Goal: Information Seeking & Learning: Learn about a topic

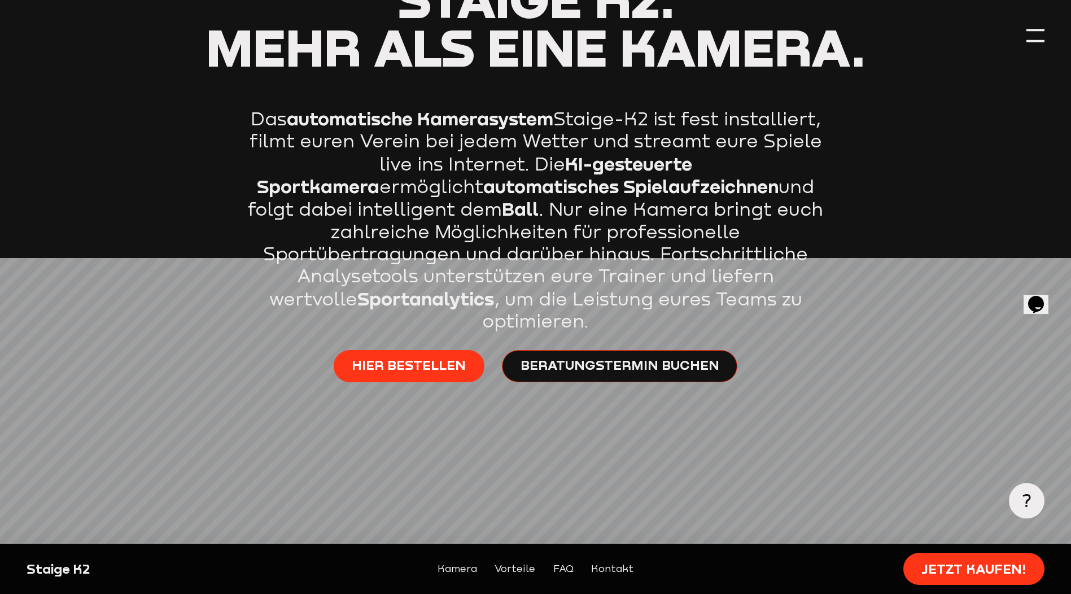
scroll to position [638, 0]
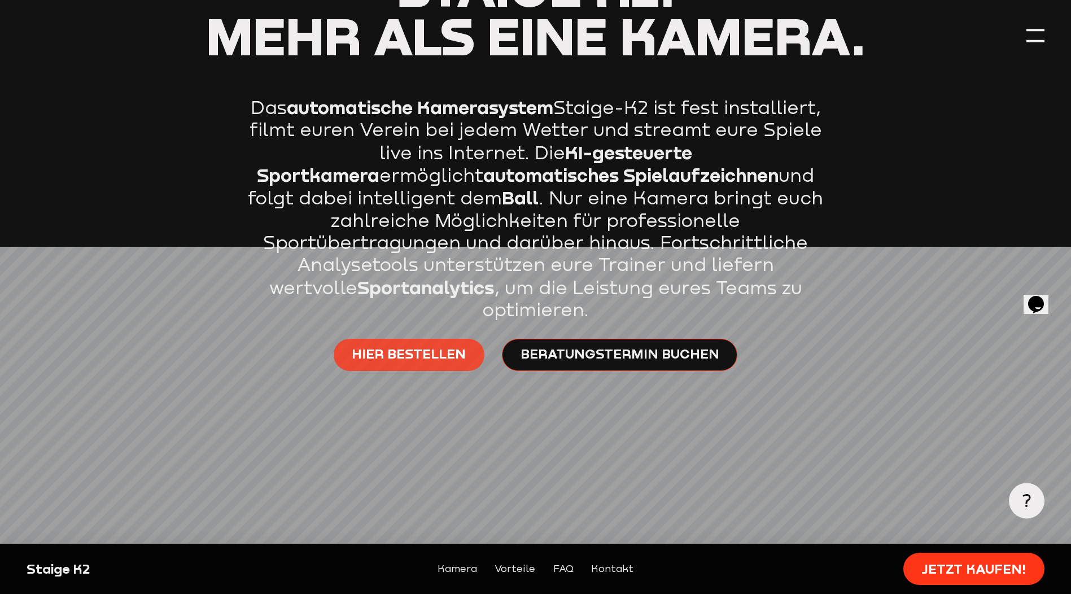
click at [403, 345] on span "Hier bestellen" at bounding box center [409, 353] width 114 height 17
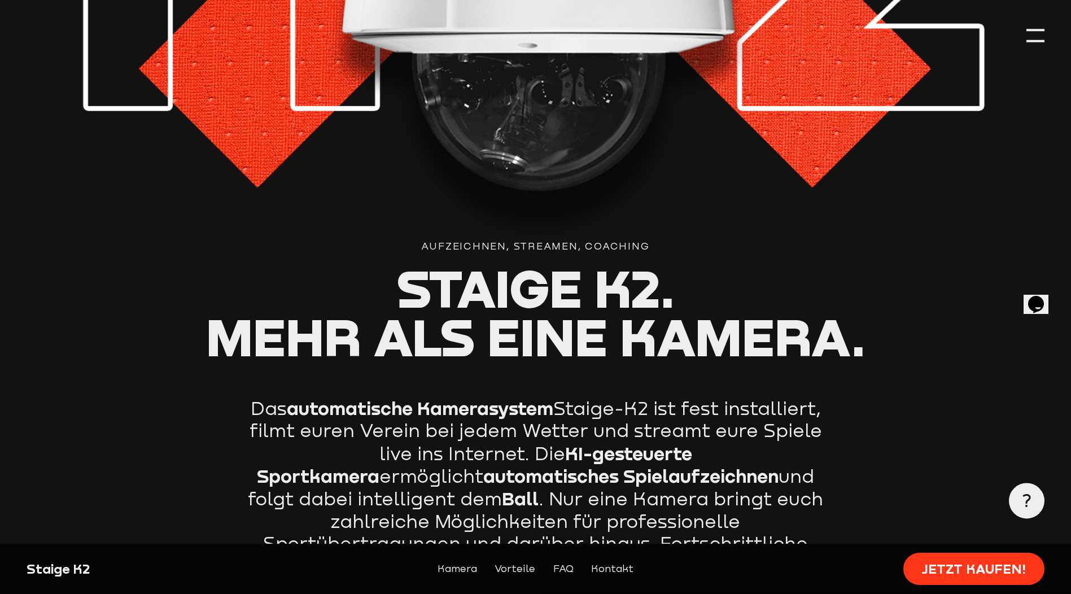
scroll to position [339, 0]
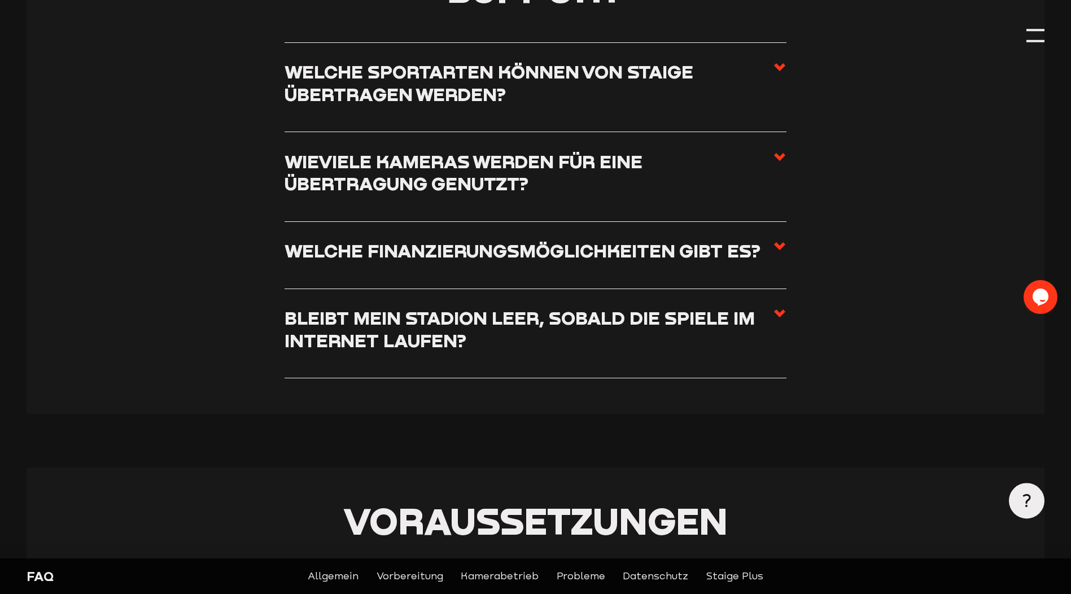
scroll to position [395, 0]
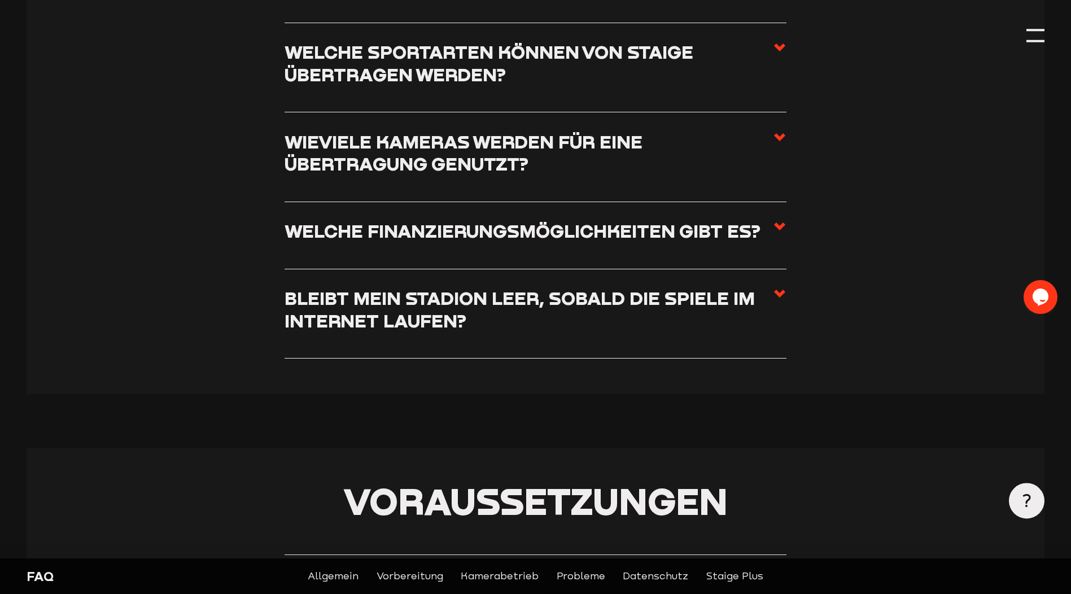
click at [777, 225] on use at bounding box center [779, 226] width 11 height 8
click at [0, 0] on input "Welche Finanzierungsmöglichkeiten gibt es?" at bounding box center [0, 0] width 0 height 0
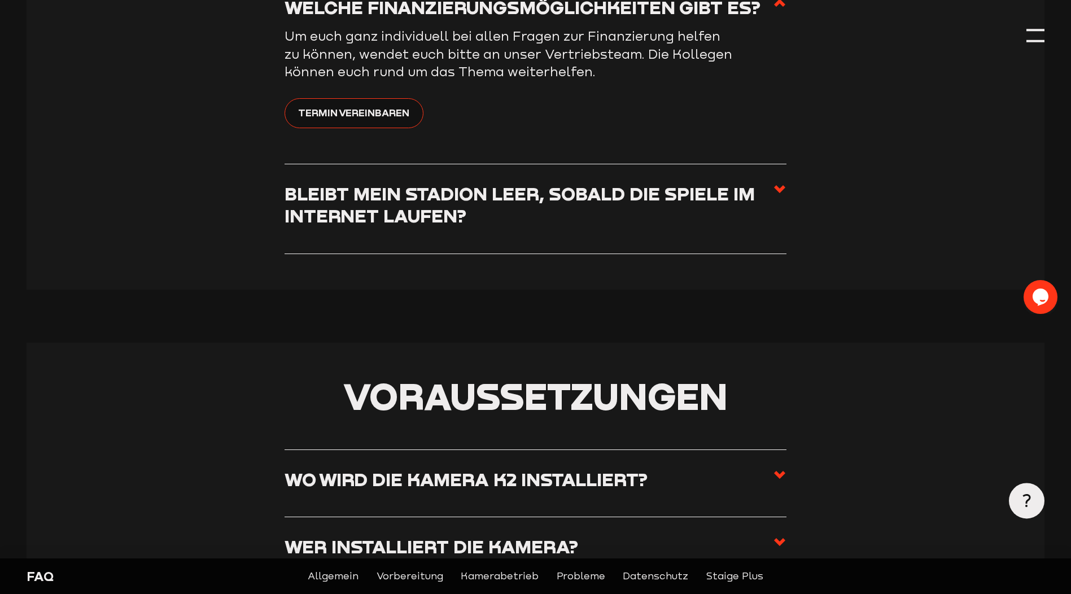
scroll to position [621, 0]
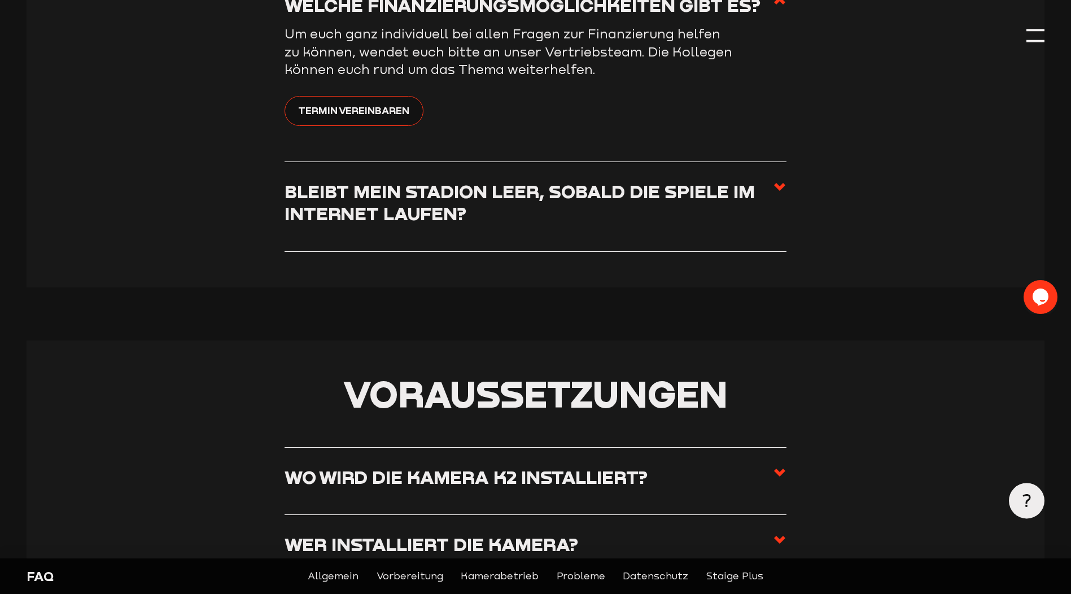
click at [775, 188] on icon at bounding box center [780, 187] width 14 height 14
click at [0, 0] on input "Bleibt mein Stadion leer, sobald die Spiele im Internet laufen?" at bounding box center [0, 0] width 0 height 0
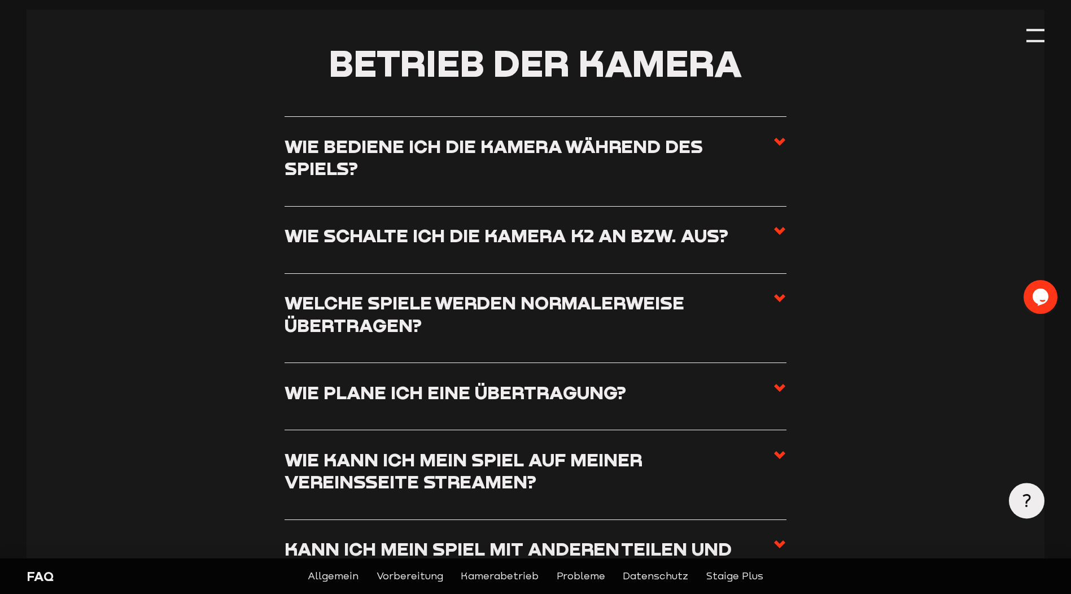
scroll to position [1693, 0]
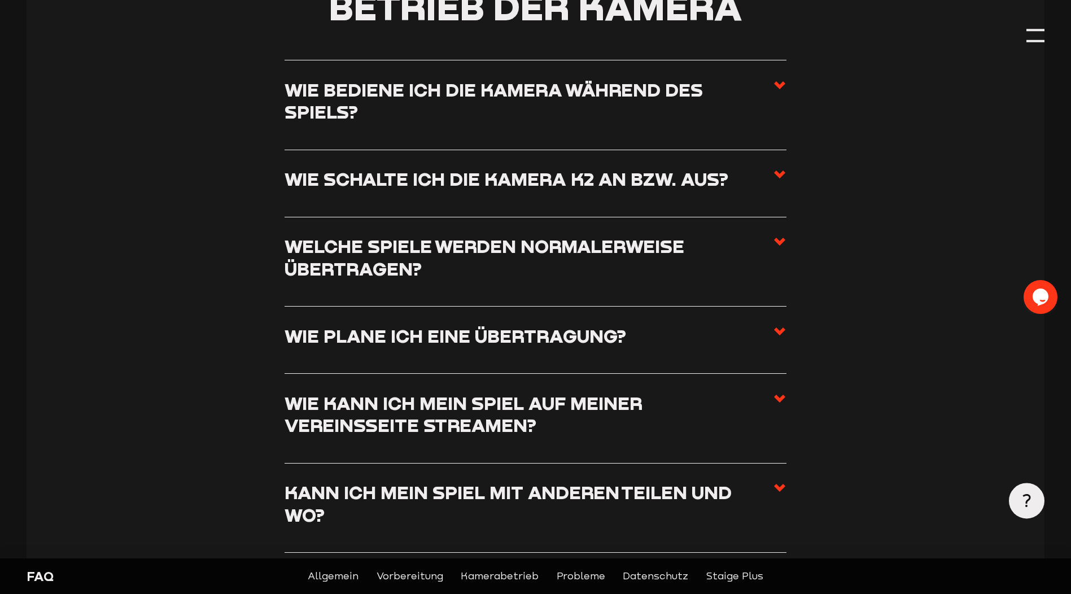
click at [779, 405] on icon at bounding box center [780, 399] width 14 height 14
click at [0, 0] on input "Wie kann ich mein Spiel auf meiner Vereinsseite streamen?" at bounding box center [0, 0] width 0 height 0
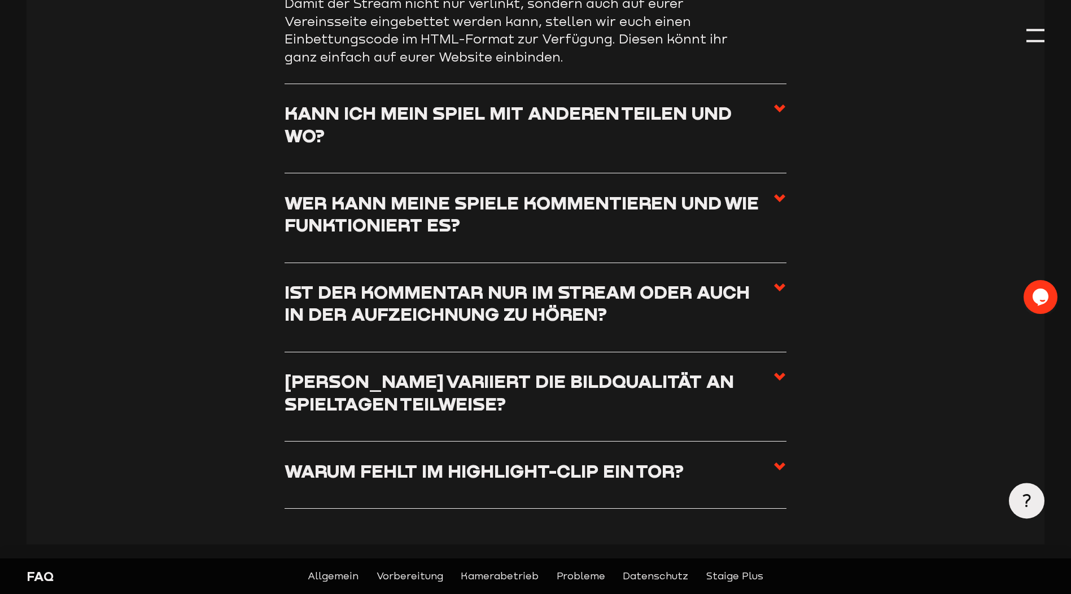
scroll to position [2074, 0]
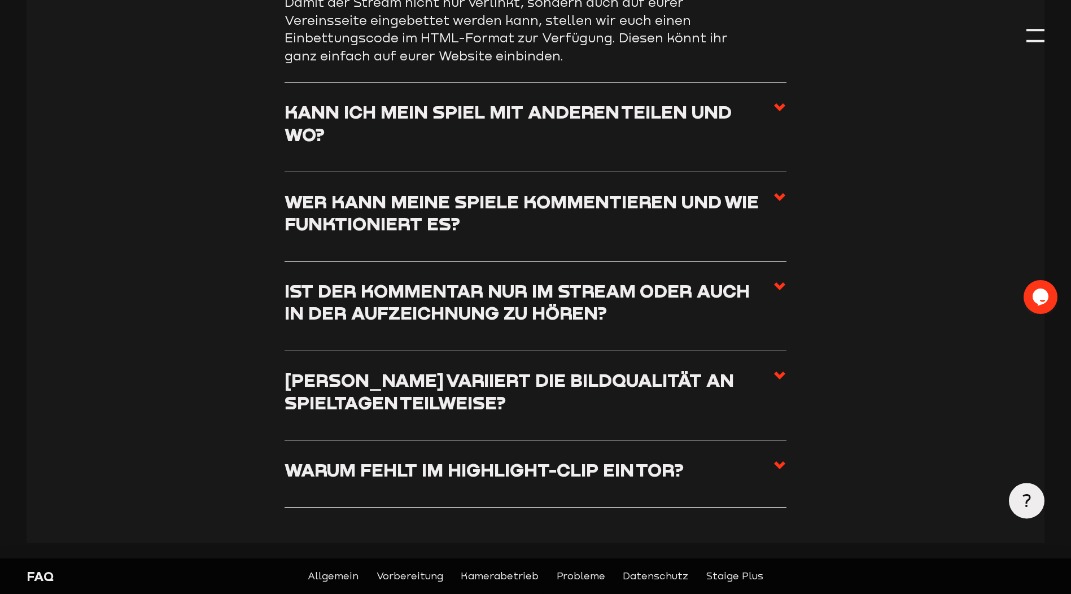
click at [774, 369] on icon at bounding box center [780, 376] width 14 height 14
click at [0, 0] on input "[PERSON_NAME] variiert die Bildqualität an Spieltagen teilweise?" at bounding box center [0, 0] width 0 height 0
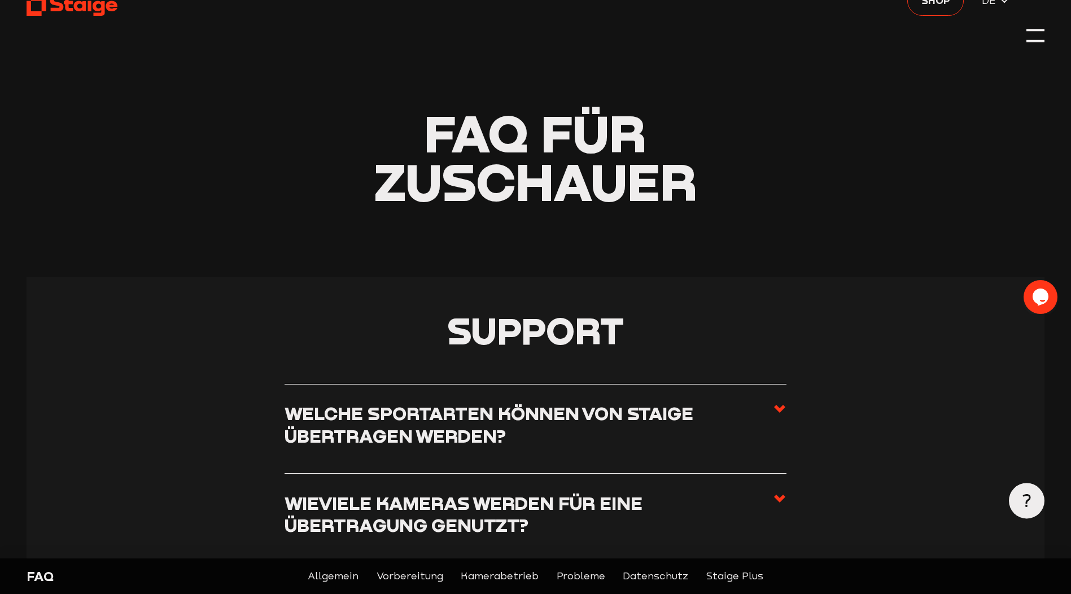
scroll to position [0, 0]
